Goal: Find specific page/section: Find specific page/section

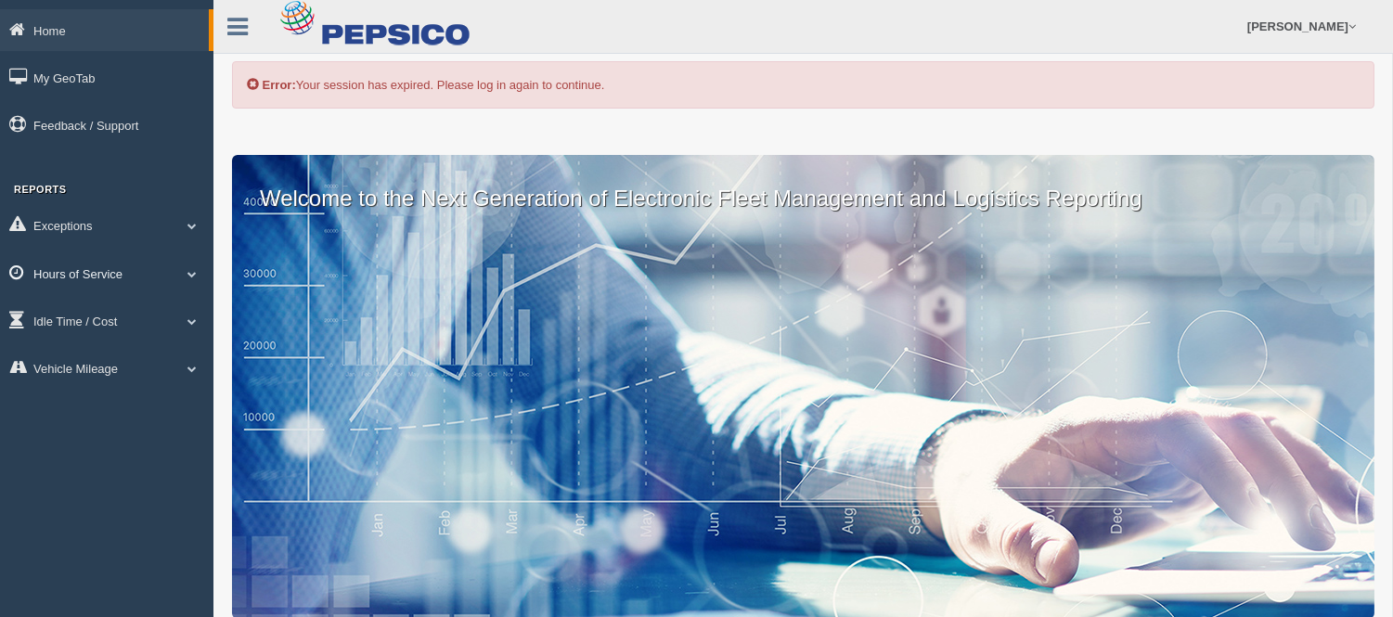
click at [70, 272] on link "Hours of Service" at bounding box center [107, 274] width 214 height 42
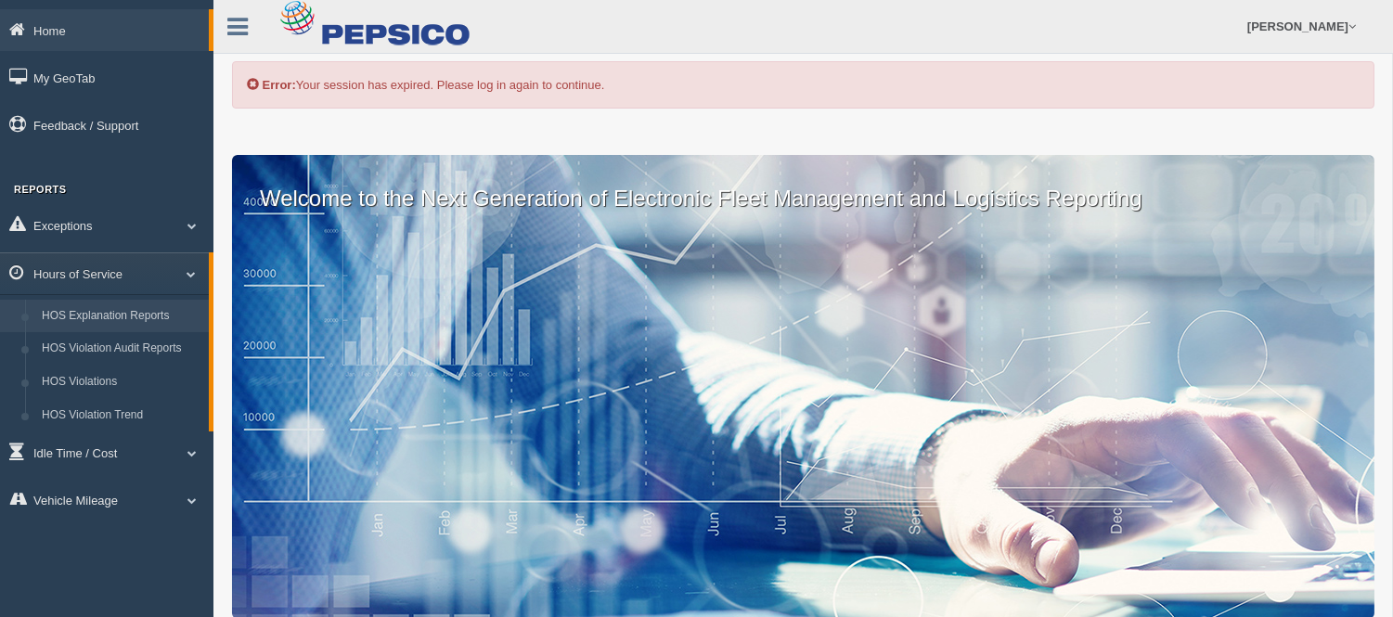
click at [134, 312] on link "HOS Explanation Reports" at bounding box center [120, 316] width 175 height 33
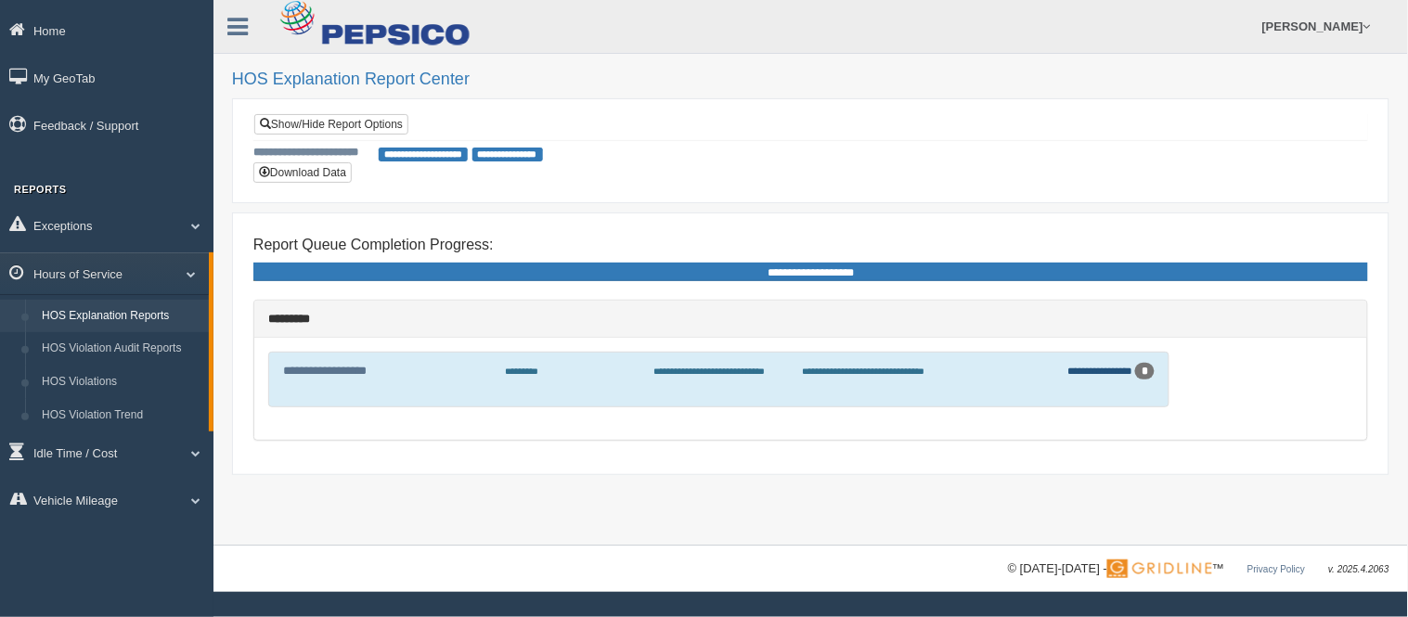
click at [1097, 372] on link "**********" at bounding box center [1100, 371] width 65 height 10
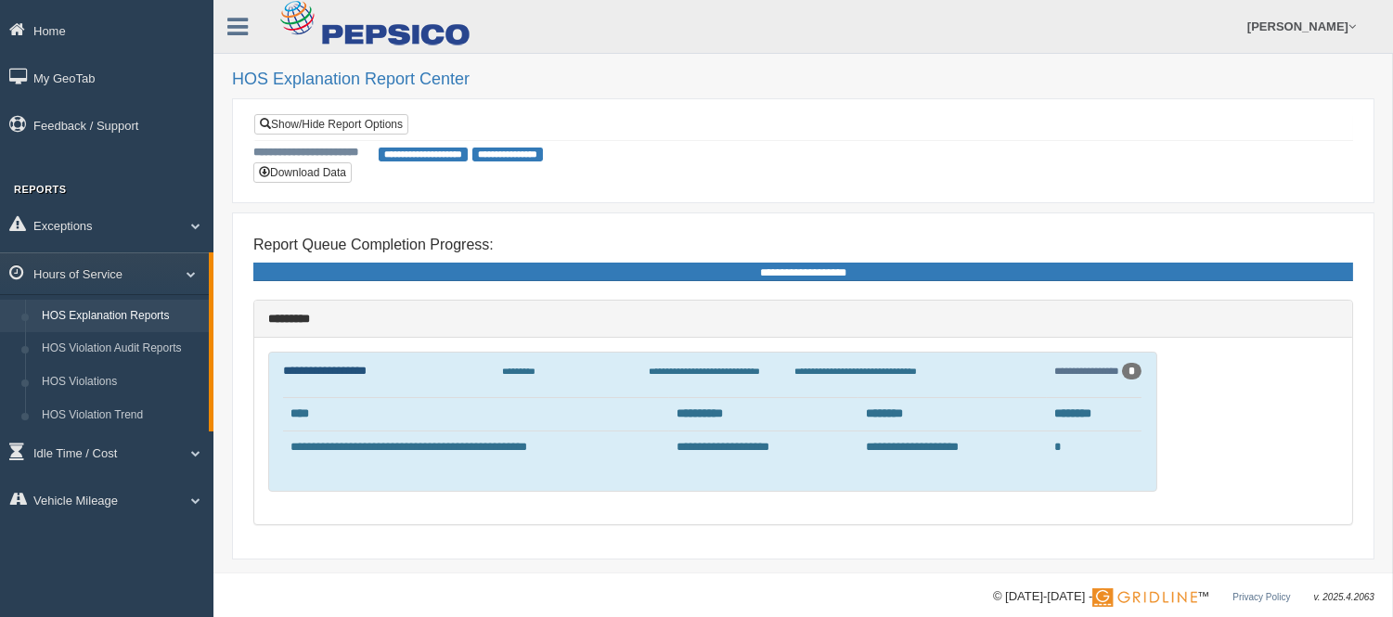
click at [337, 366] on link "**********" at bounding box center [325, 371] width 84 height 12
